Goal: Transaction & Acquisition: Book appointment/travel/reservation

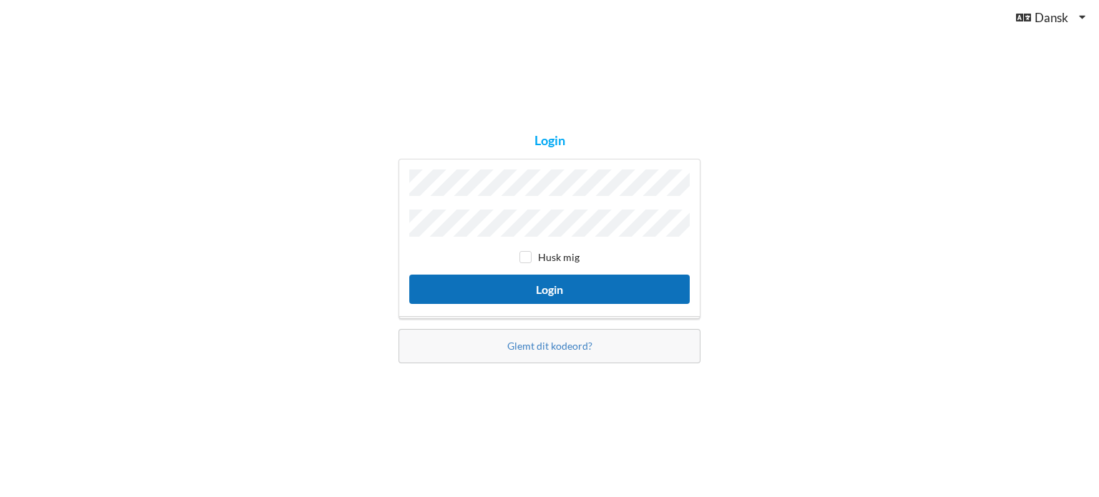
click at [544, 287] on button "Login" at bounding box center [549, 289] width 281 height 29
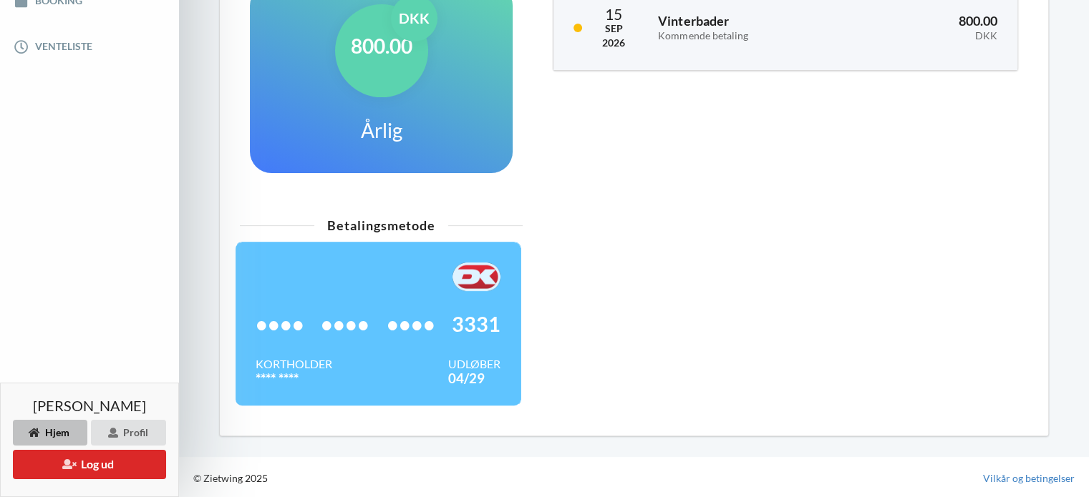
scroll to position [100, 0]
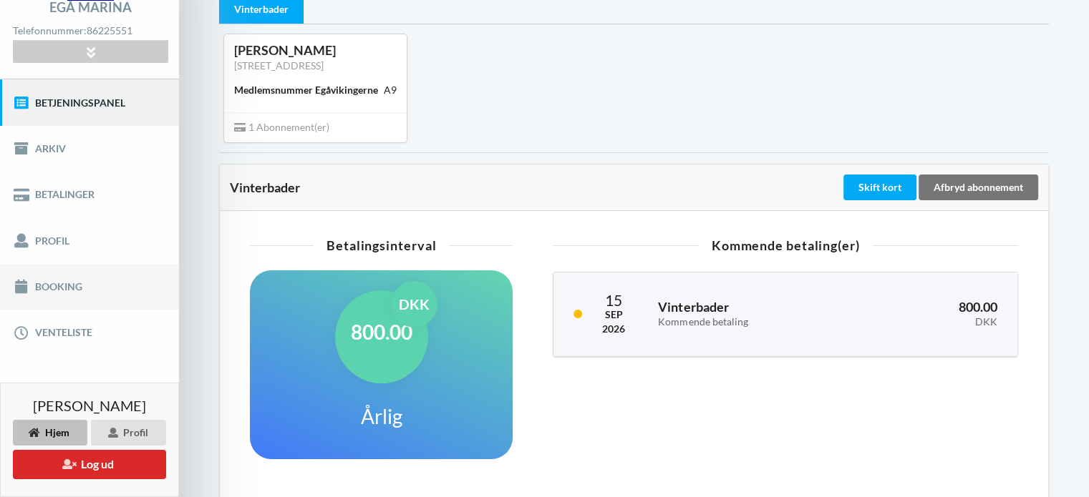
click at [65, 284] on link "Booking" at bounding box center [89, 287] width 179 height 46
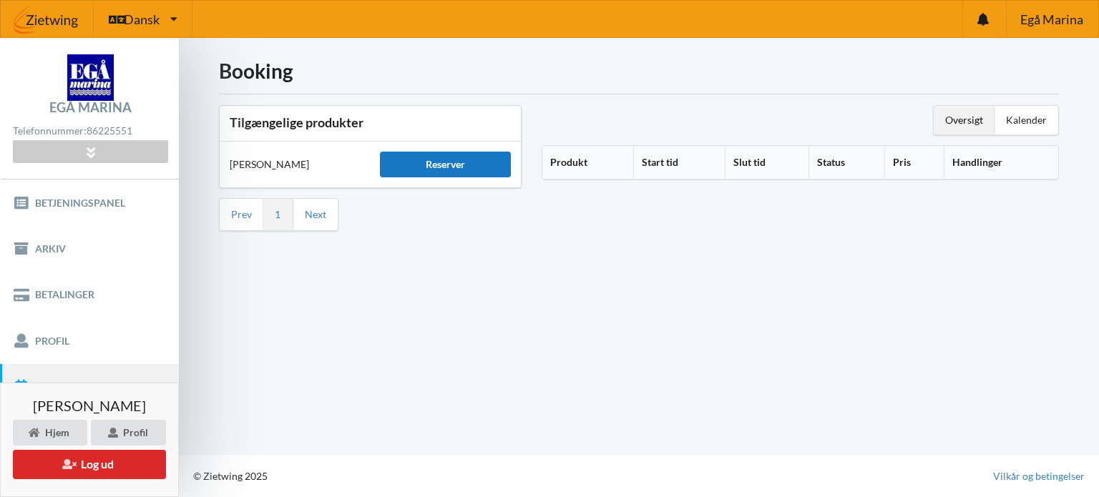
click at [447, 160] on div "Reserver" at bounding box center [445, 165] width 130 height 26
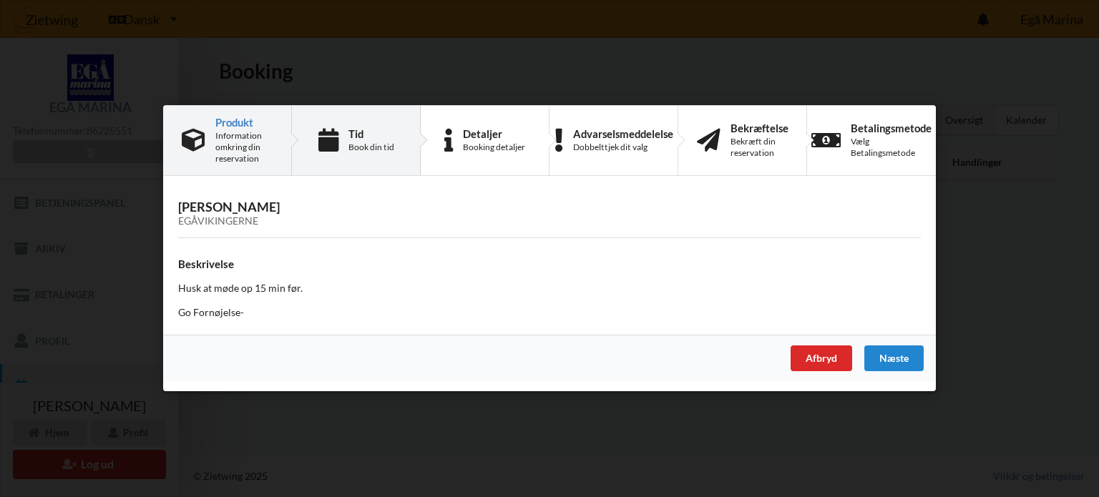
click at [375, 140] on div "Tid Book din tid" at bounding box center [372, 140] width 46 height 25
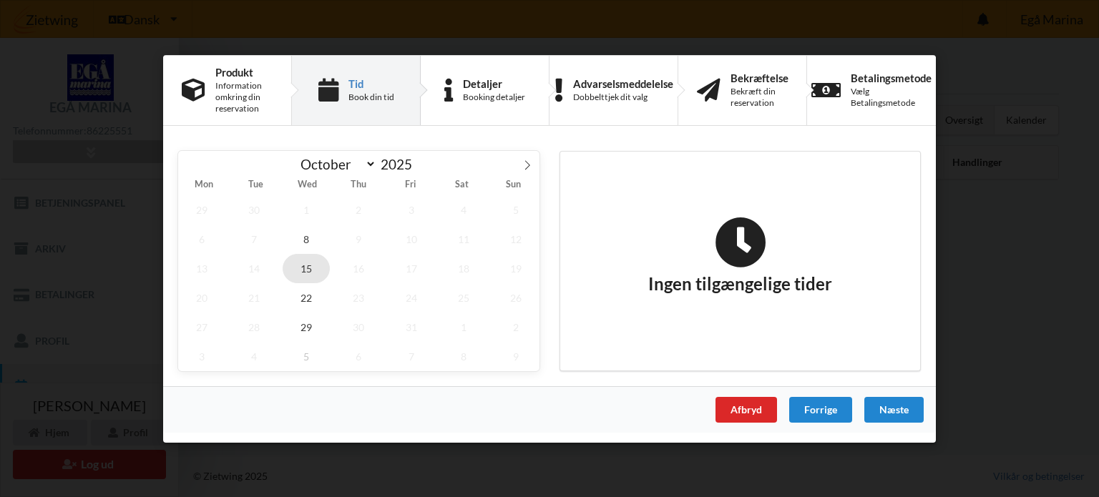
click at [303, 267] on span "15" at bounding box center [306, 267] width 47 height 29
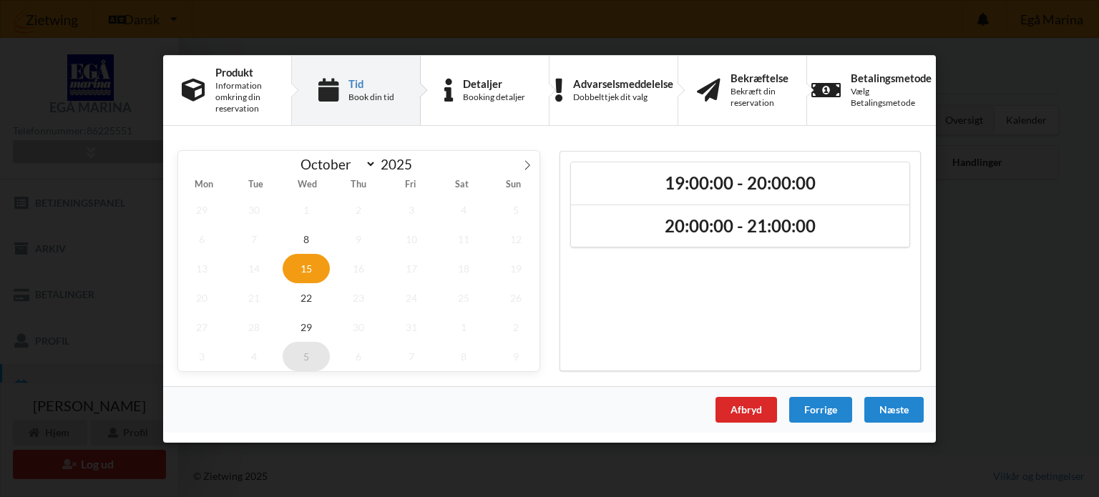
click at [305, 354] on span "5" at bounding box center [306, 355] width 47 height 29
click at [310, 353] on span "3" at bounding box center [306, 355] width 47 height 29
click at [367, 161] on select "October November December" at bounding box center [335, 164] width 83 height 18
click at [294, 156] on select "October November December" at bounding box center [335, 164] width 83 height 18
select select "9"
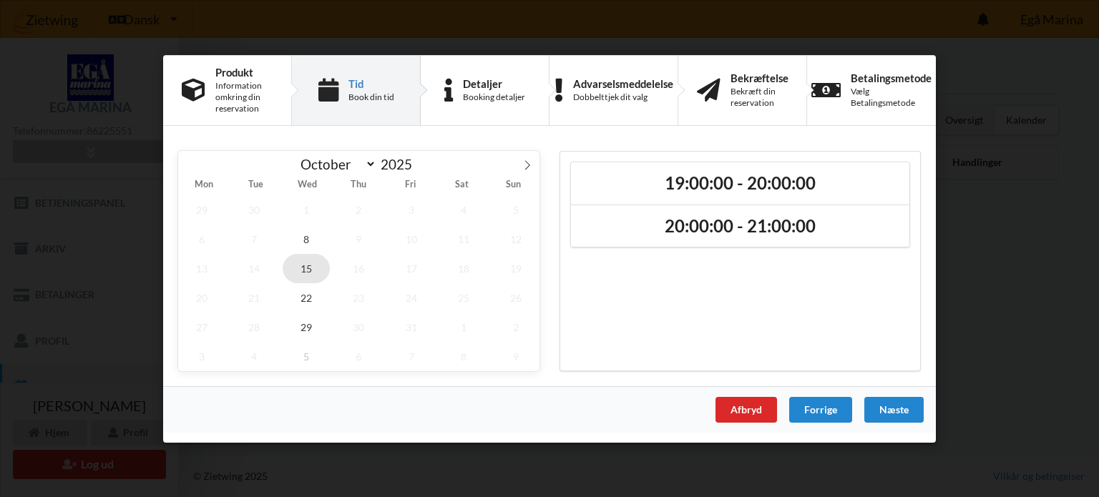
click at [312, 263] on span "15" at bounding box center [306, 267] width 47 height 29
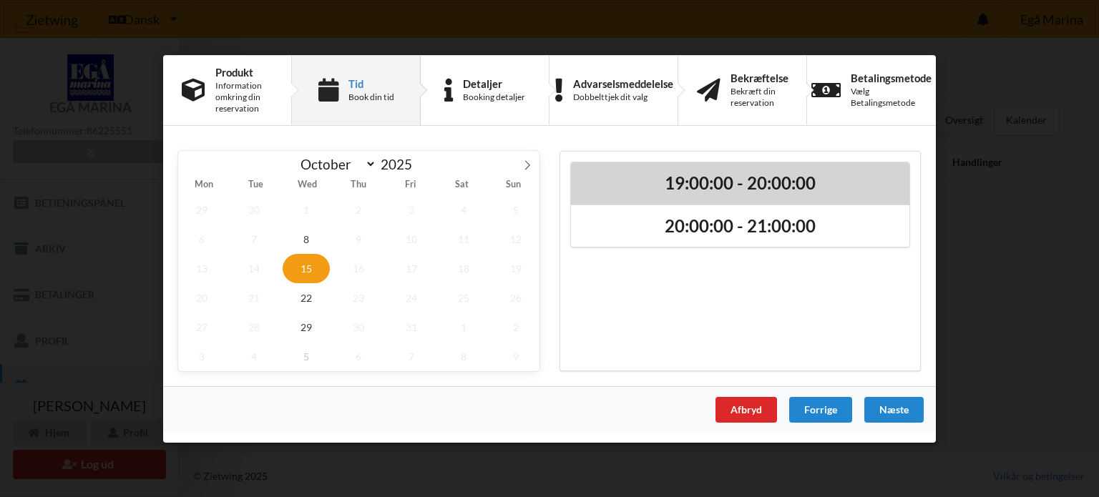
click at [719, 183] on h2 "19:00:00 - 20:00:00" at bounding box center [740, 183] width 319 height 22
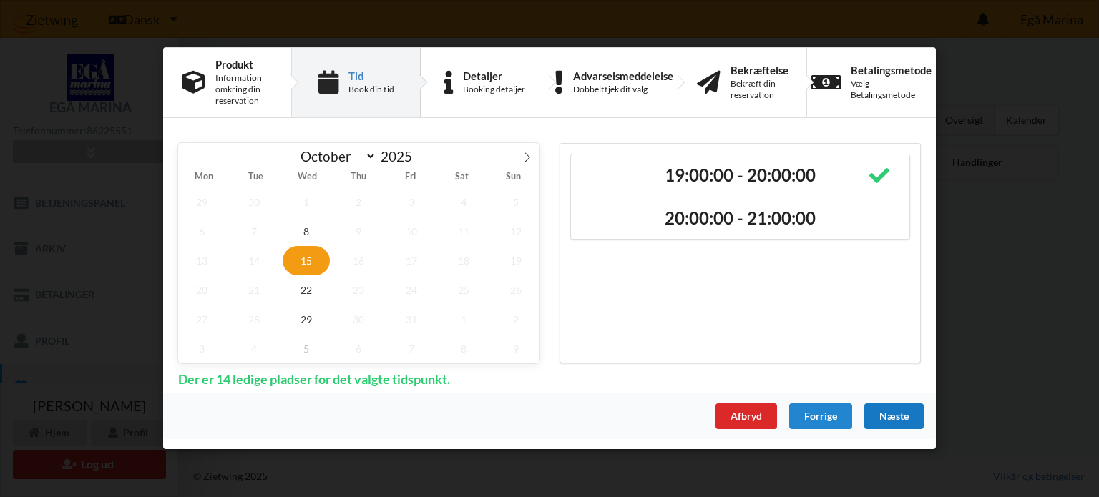
click at [890, 412] on div "Næste" at bounding box center [894, 417] width 59 height 26
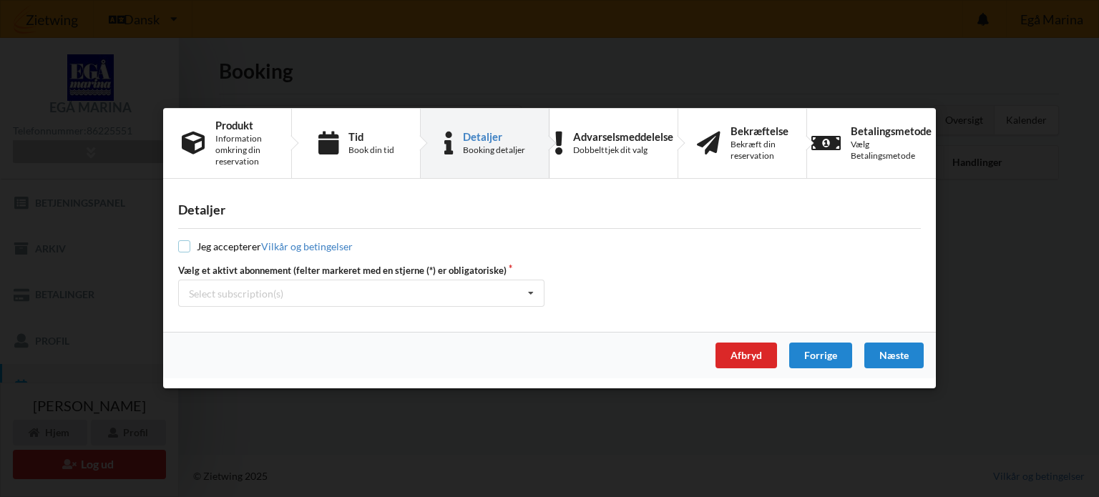
click at [189, 241] on input "checkbox" at bounding box center [184, 247] width 12 height 12
checkbox input "true"
click at [530, 288] on icon at bounding box center [530, 294] width 21 height 26
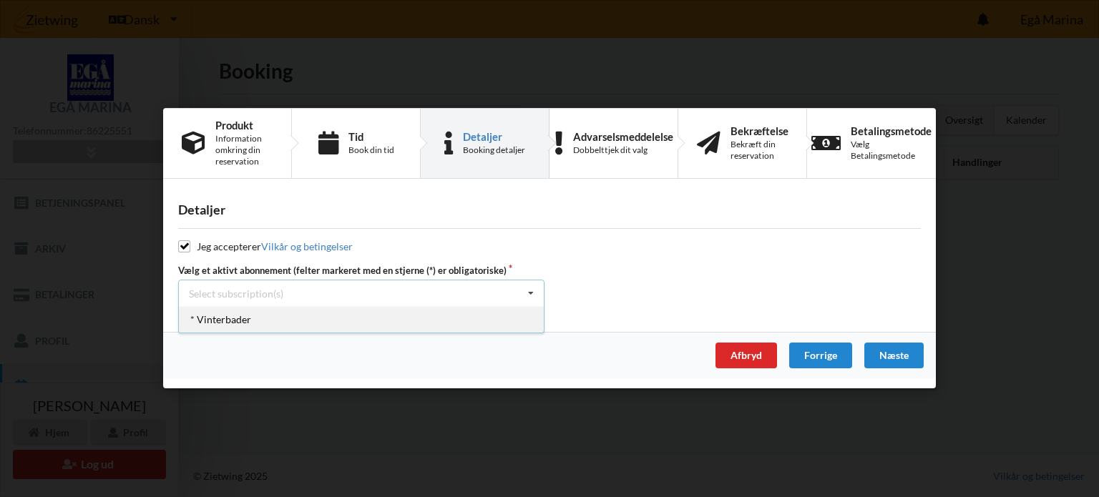
click at [235, 320] on div "* Vinterbader" at bounding box center [361, 320] width 365 height 26
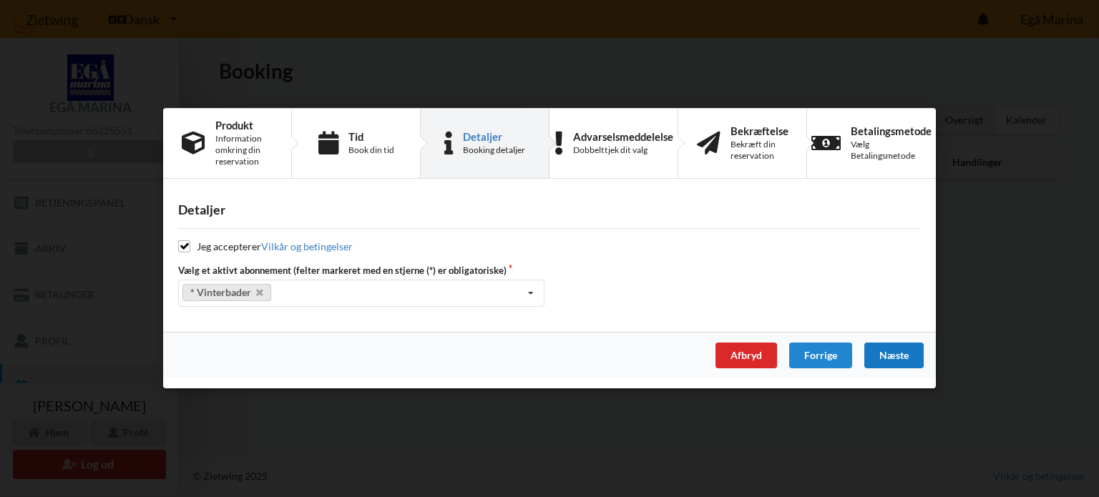
click at [890, 351] on div "Næste" at bounding box center [894, 357] width 59 height 26
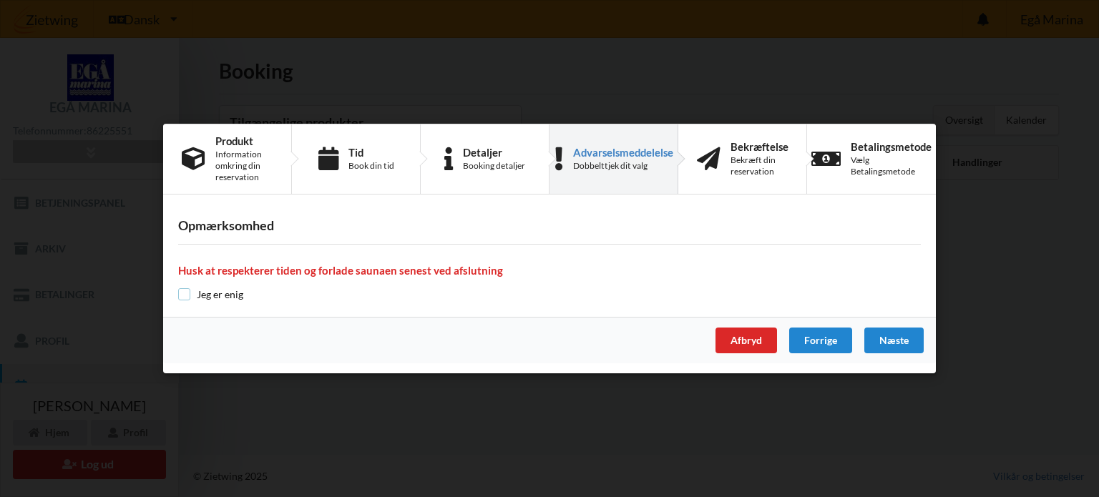
click at [181, 293] on input "checkbox" at bounding box center [184, 294] width 12 height 12
checkbox input "true"
click at [907, 337] on div "Næste" at bounding box center [894, 341] width 59 height 26
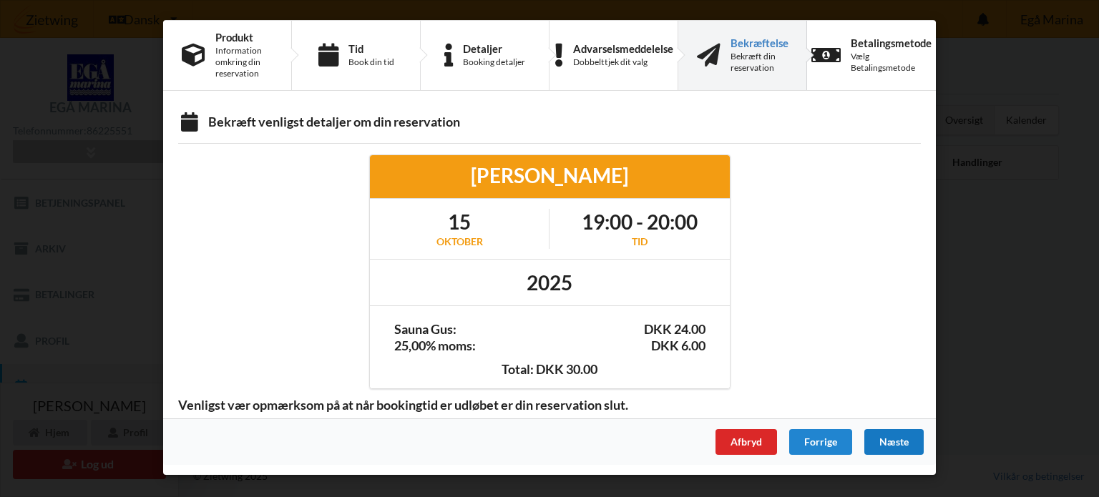
click at [895, 436] on div "Næste" at bounding box center [894, 442] width 59 height 26
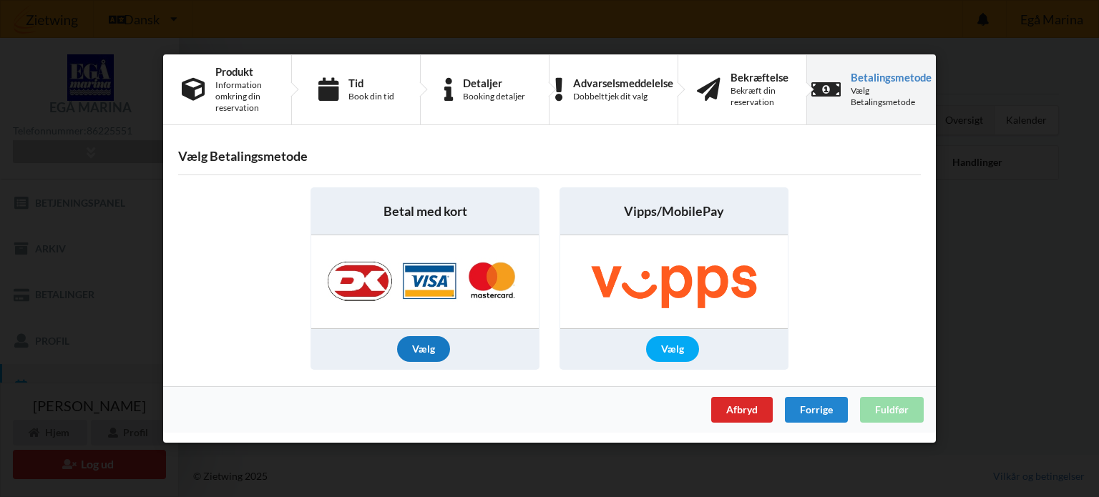
click at [415, 346] on div "Vælg" at bounding box center [423, 349] width 53 height 26
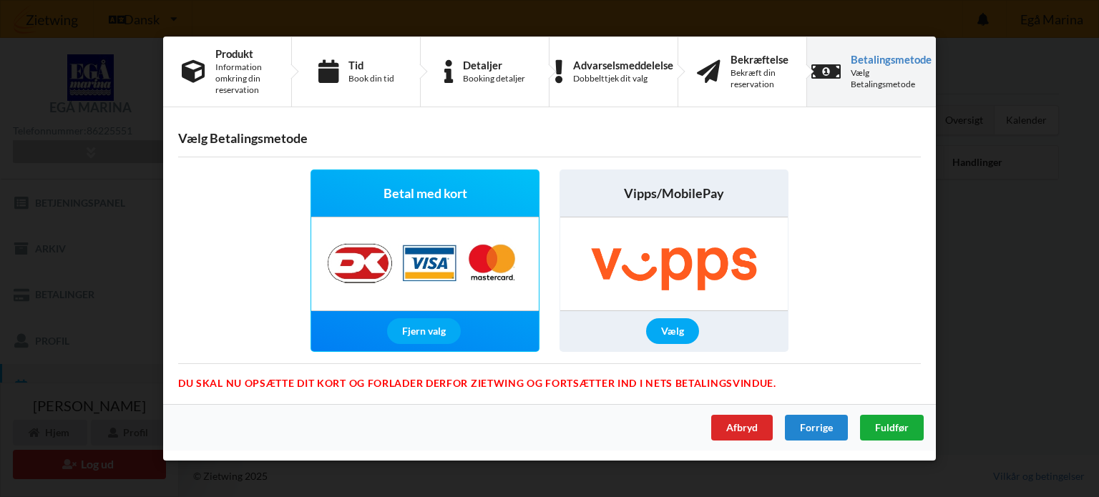
click at [896, 424] on span "Fuldfør" at bounding box center [892, 428] width 34 height 12
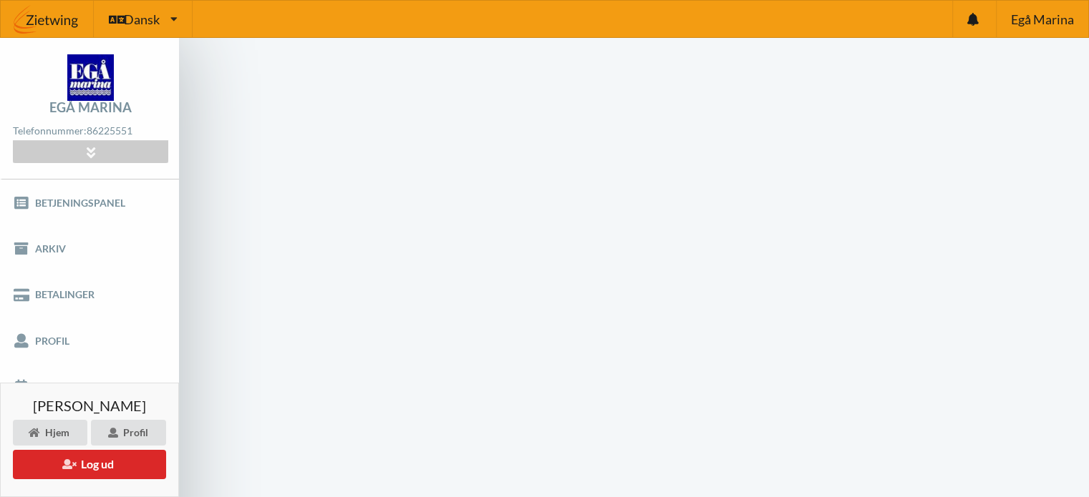
scroll to position [57, 0]
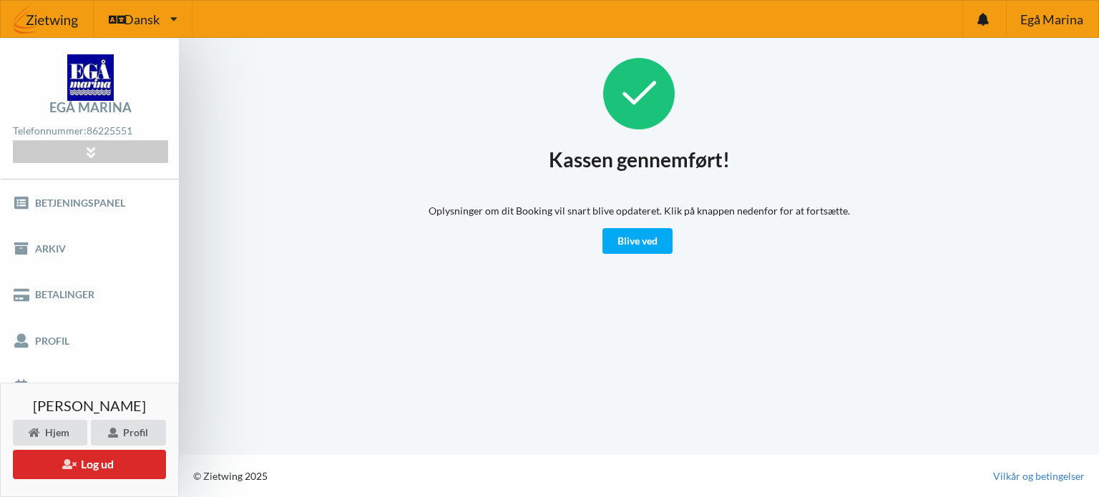
click at [272, 334] on div "Kassen gennemført! Oplysninger om dit Booking vil snart blive opdateret. Klik p…" at bounding box center [639, 246] width 921 height 417
click at [639, 241] on link "Blive ved" at bounding box center [638, 241] width 70 height 26
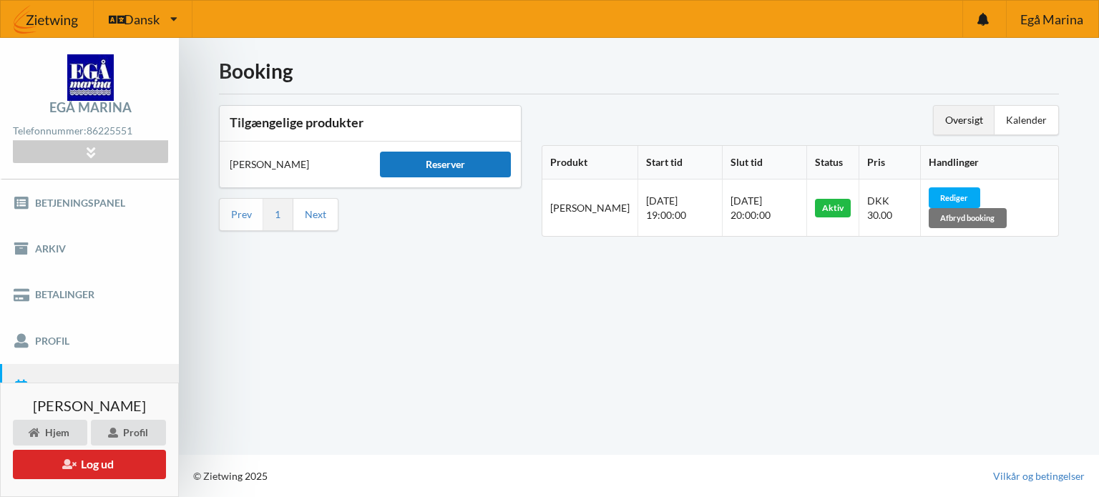
click at [452, 157] on div "Reserver" at bounding box center [445, 165] width 130 height 26
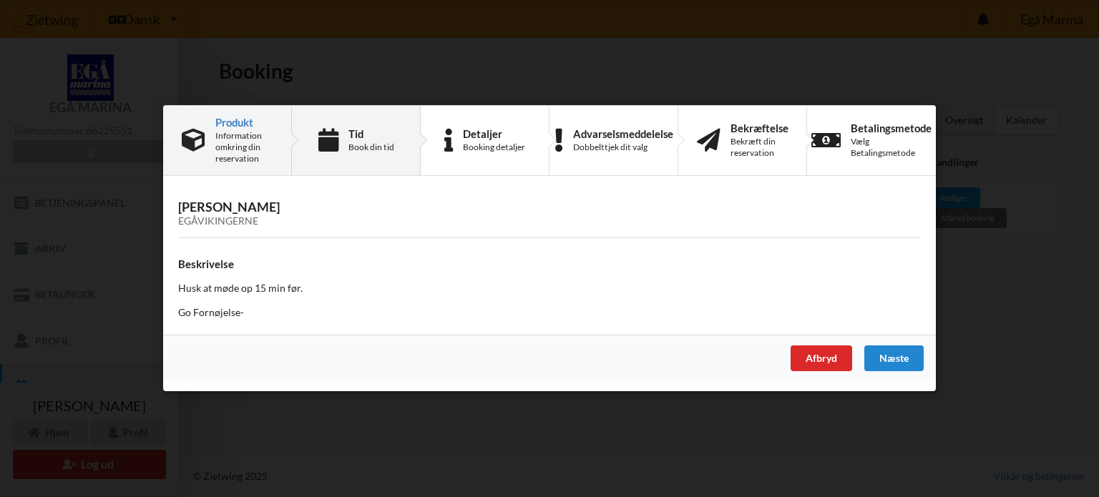
click at [347, 142] on div "Tid Book din tid" at bounding box center [356, 140] width 129 height 69
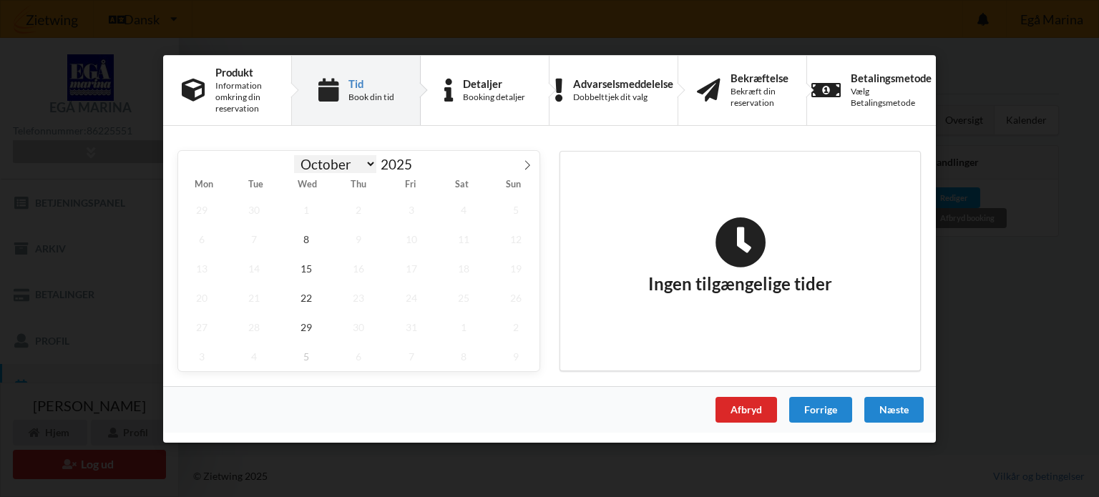
click at [367, 162] on select "October November December" at bounding box center [335, 164] width 83 height 18
click at [294, 156] on select "October November December" at bounding box center [335, 164] width 83 height 18
select select "10"
click at [306, 293] on span "19" at bounding box center [306, 297] width 47 height 29
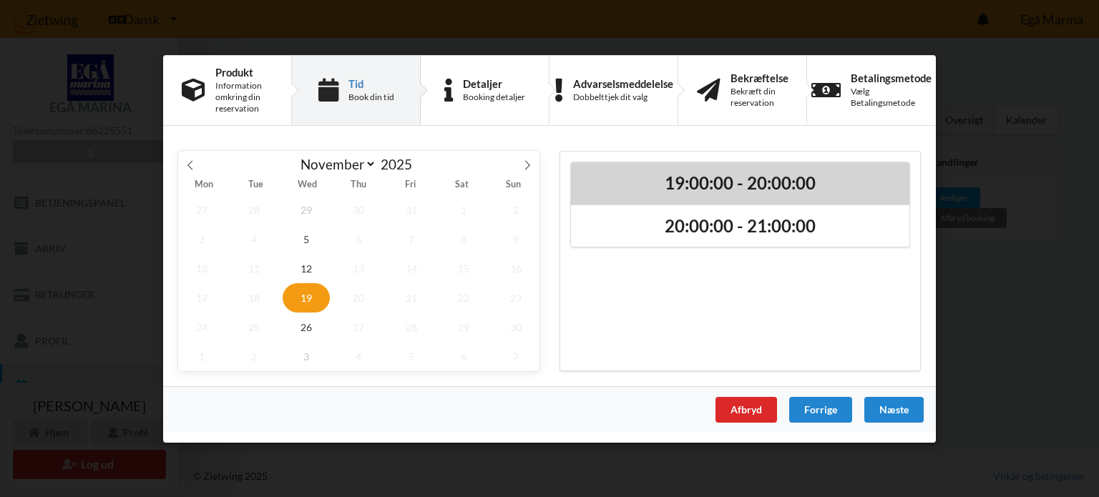
click at [752, 185] on h2 "19:00:00 - 20:00:00" at bounding box center [740, 183] width 319 height 22
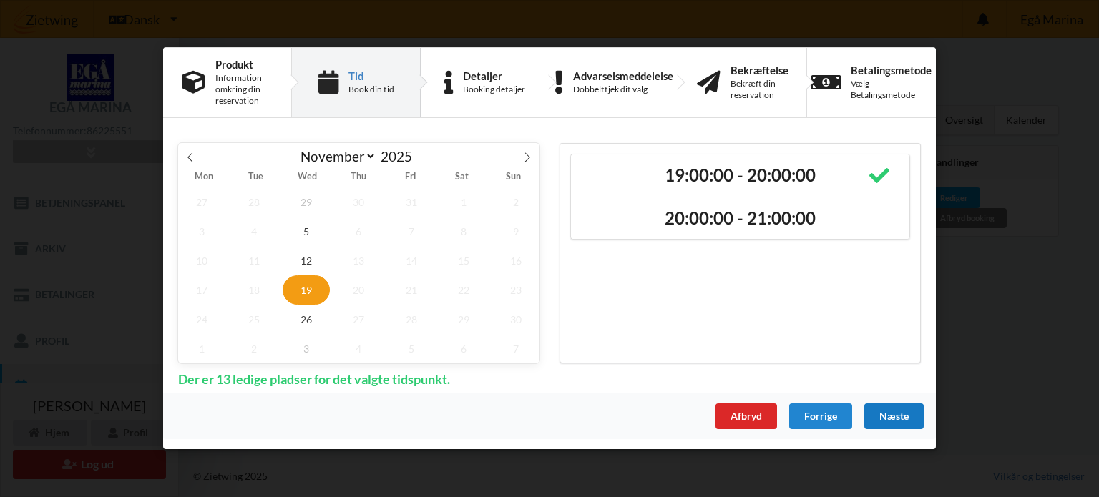
click at [895, 411] on div "Næste" at bounding box center [894, 417] width 59 height 26
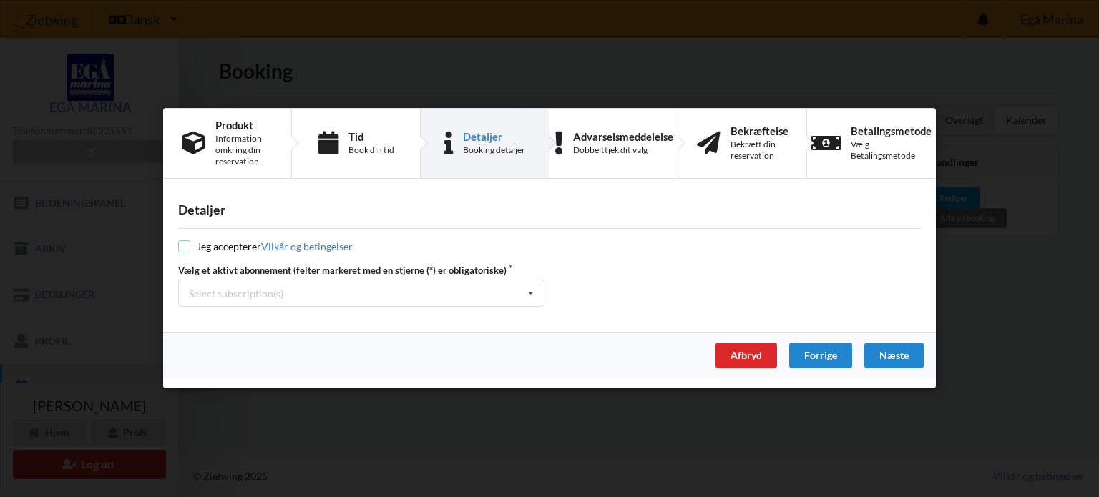
click at [184, 246] on input "checkbox" at bounding box center [184, 247] width 12 height 12
checkbox input "true"
click at [530, 288] on icon at bounding box center [530, 294] width 21 height 26
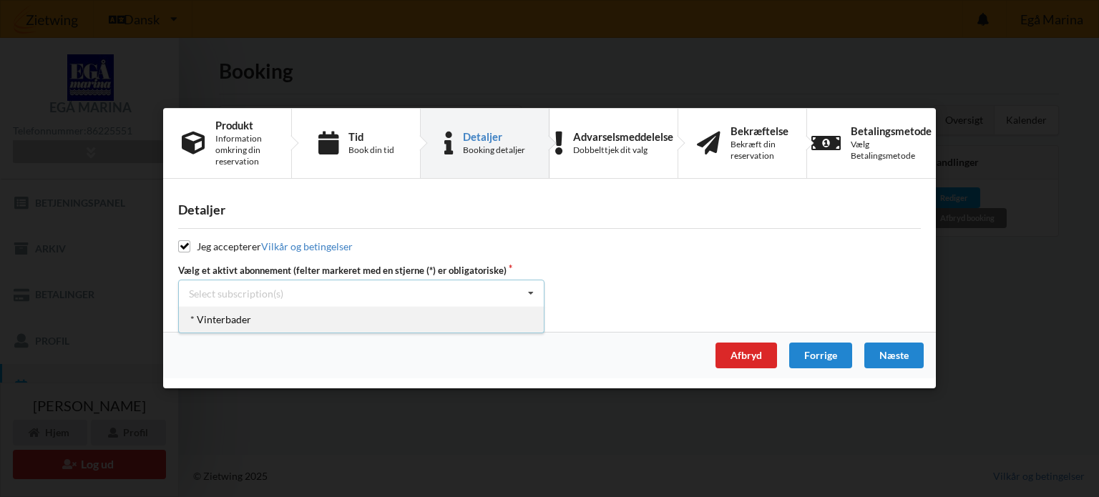
click at [231, 316] on div "* Vinterbader" at bounding box center [361, 320] width 365 height 26
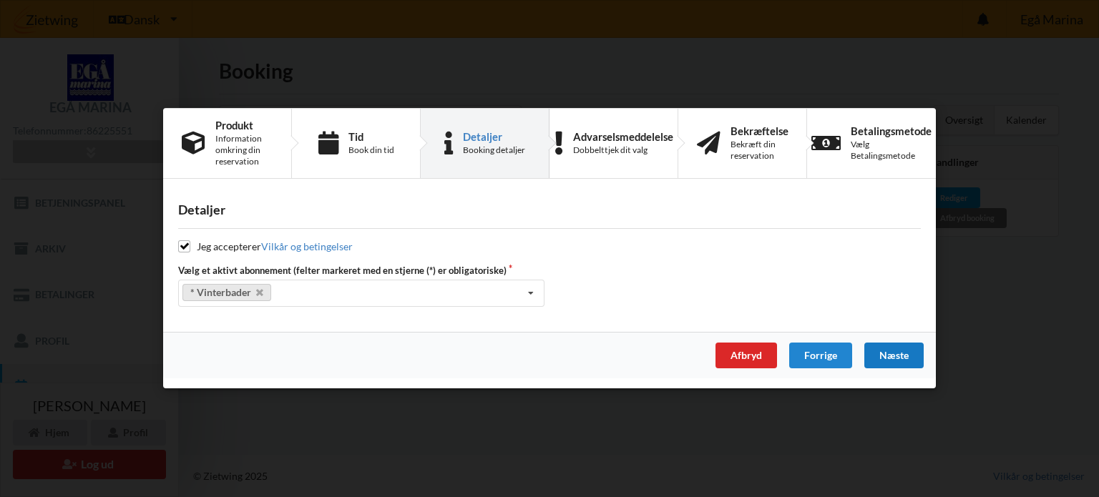
click at [898, 356] on div "Næste" at bounding box center [894, 357] width 59 height 26
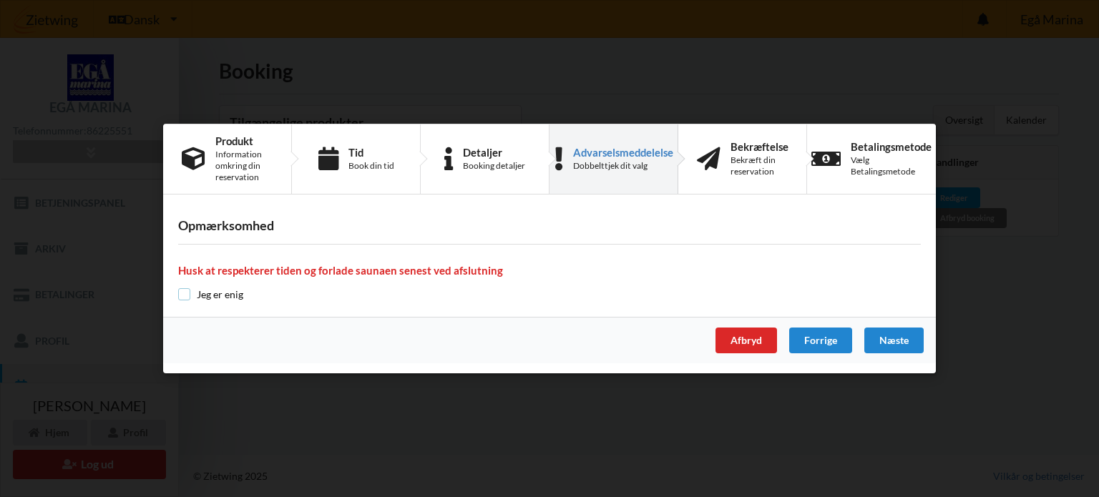
click at [186, 290] on input "checkbox" at bounding box center [184, 294] width 12 height 12
checkbox input "true"
click at [903, 343] on div "Næste" at bounding box center [894, 341] width 59 height 26
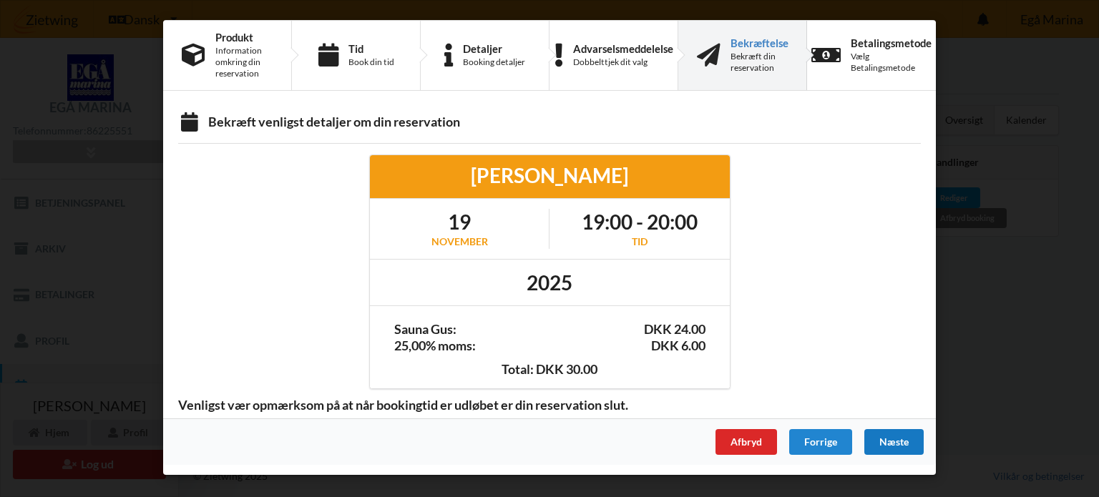
click at [898, 442] on div "Næste" at bounding box center [894, 442] width 59 height 26
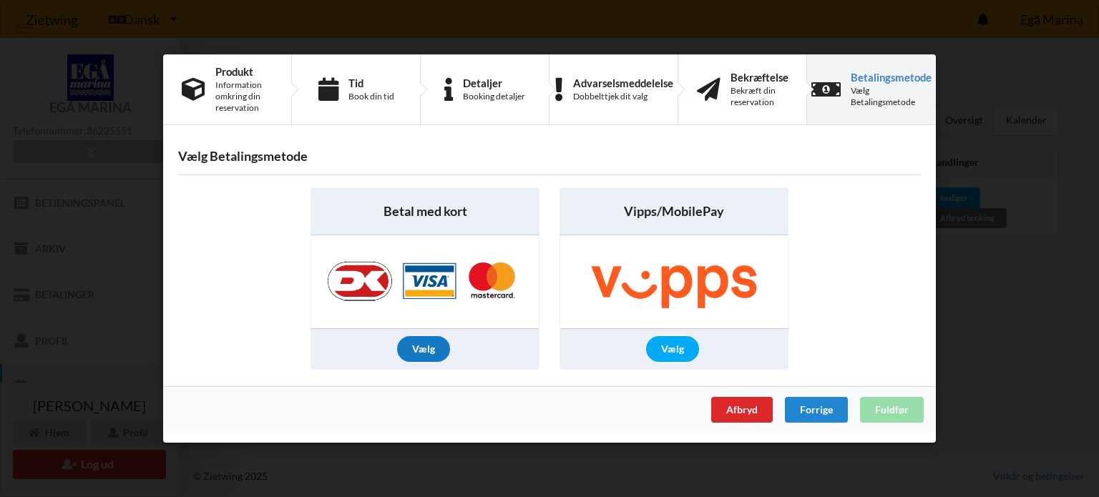
click at [422, 344] on div "Vælg" at bounding box center [423, 349] width 53 height 26
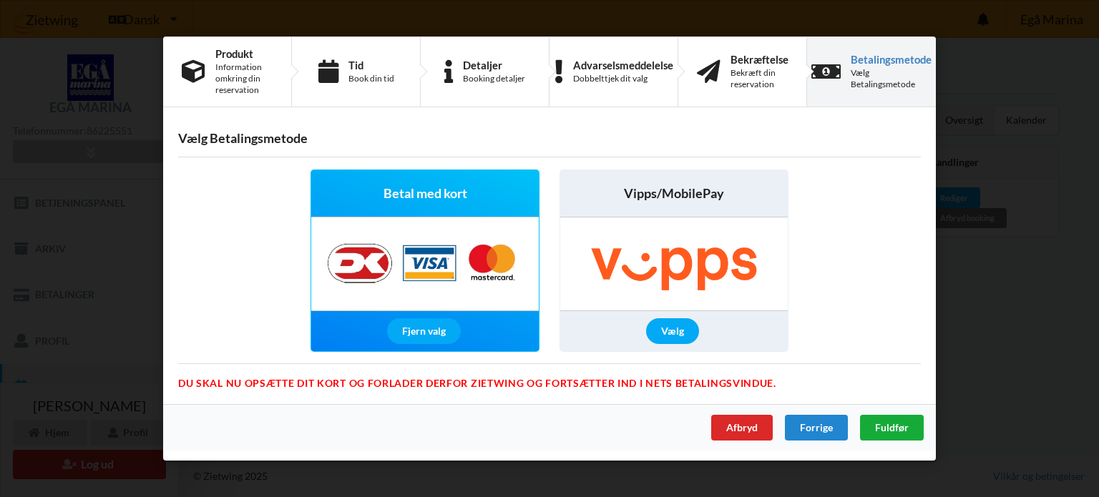
click at [888, 424] on span "Fuldfør" at bounding box center [892, 428] width 34 height 12
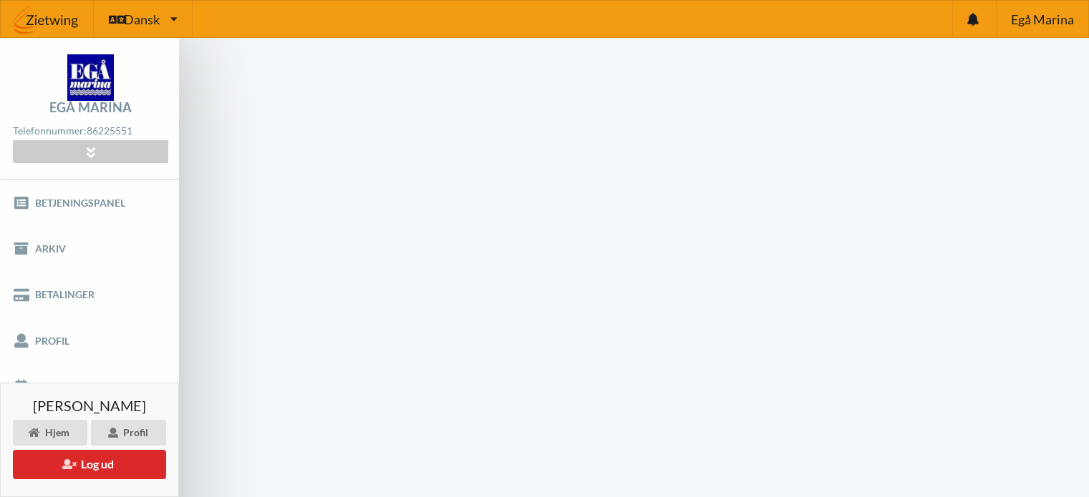
scroll to position [57, 0]
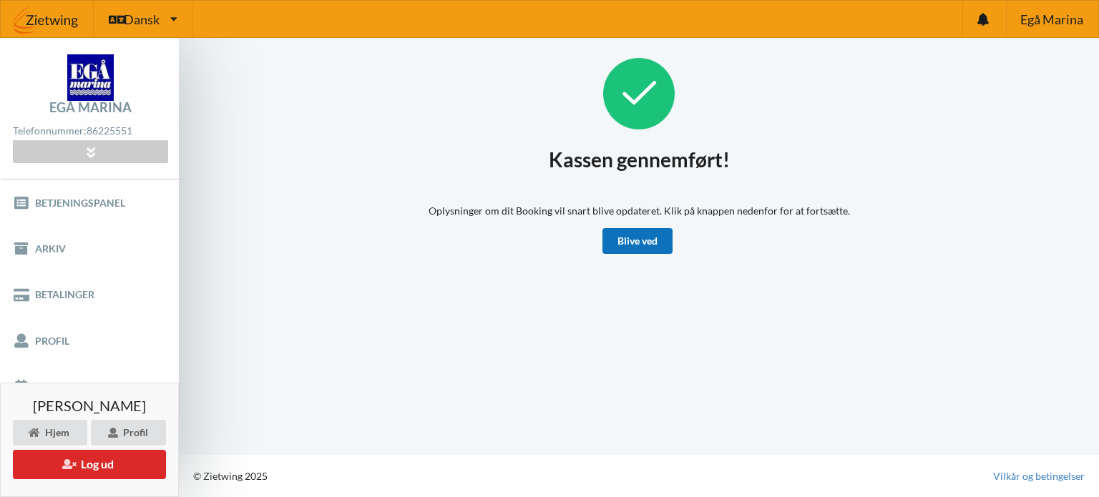
click at [645, 243] on link "Blive ved" at bounding box center [638, 241] width 70 height 26
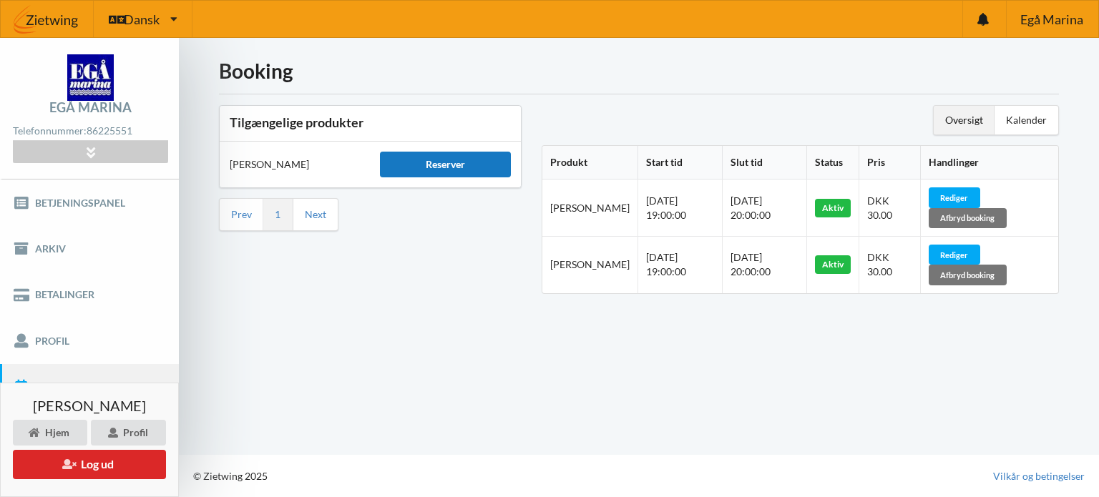
click at [450, 157] on div "Reserver" at bounding box center [445, 165] width 130 height 26
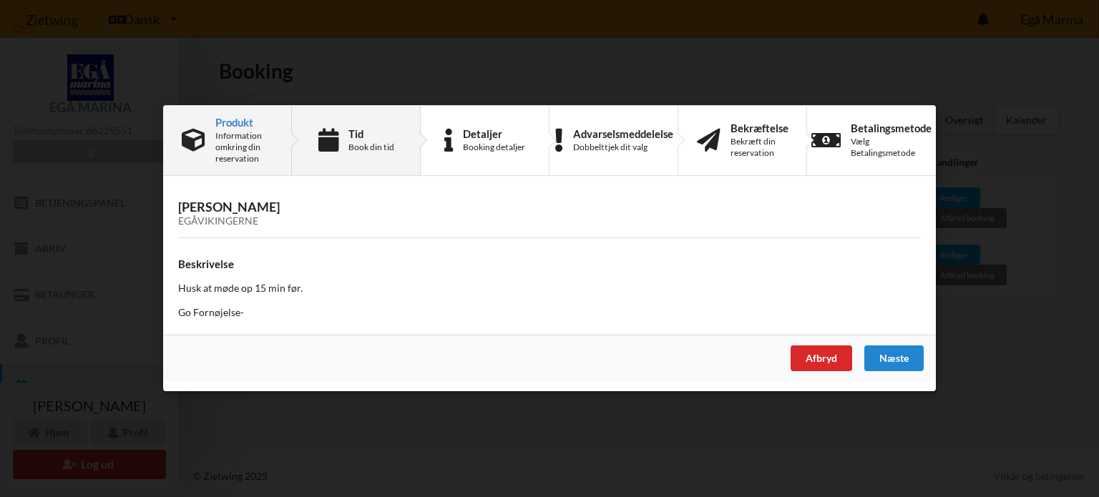
click at [366, 130] on div "Tid" at bounding box center [372, 133] width 46 height 11
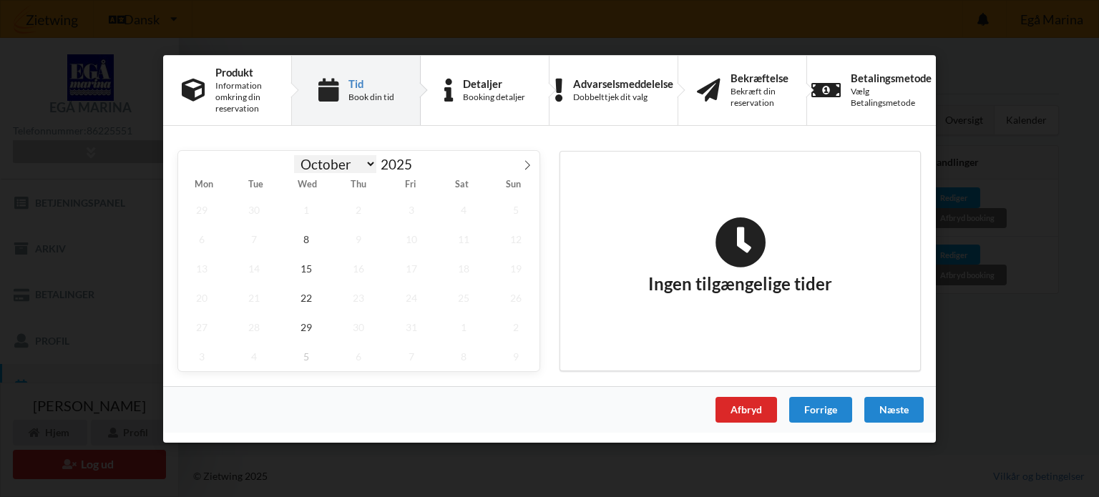
click at [373, 163] on select "October November December" at bounding box center [335, 164] width 83 height 18
click at [294, 156] on select "October November December" at bounding box center [335, 164] width 83 height 18
select select "11"
click at [1012, 145] on div "Er du sikker på du vil logge ud? Nej Ja Vilkår og betingelser Brugerbetingelser…" at bounding box center [549, 248] width 1099 height 497
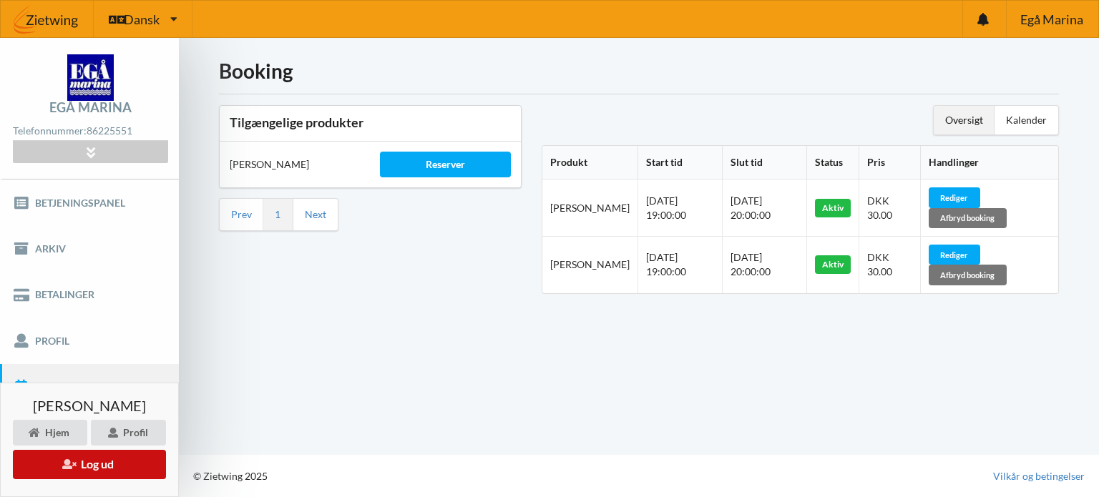
click at [106, 461] on button "Log ud" at bounding box center [89, 464] width 153 height 29
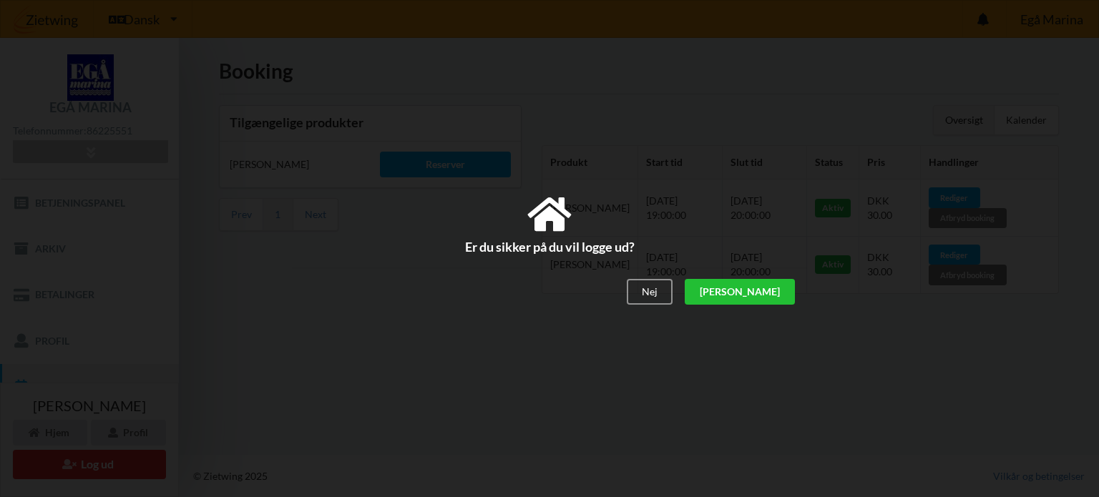
click at [768, 287] on div "[PERSON_NAME]" at bounding box center [740, 292] width 110 height 26
